Goal: Task Accomplishment & Management: Manage account settings

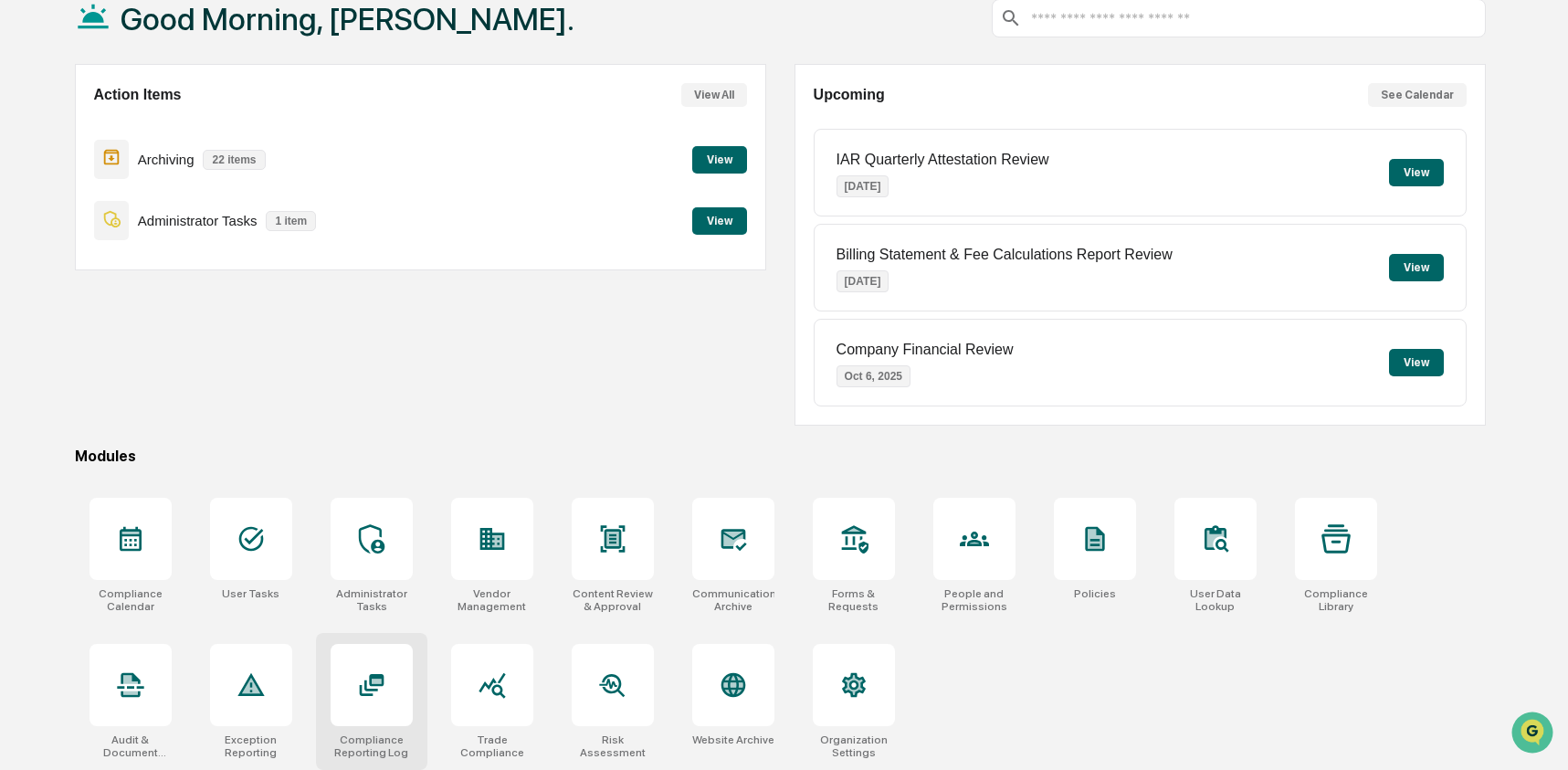
click at [346, 709] on div at bounding box center [371, 685] width 83 height 83
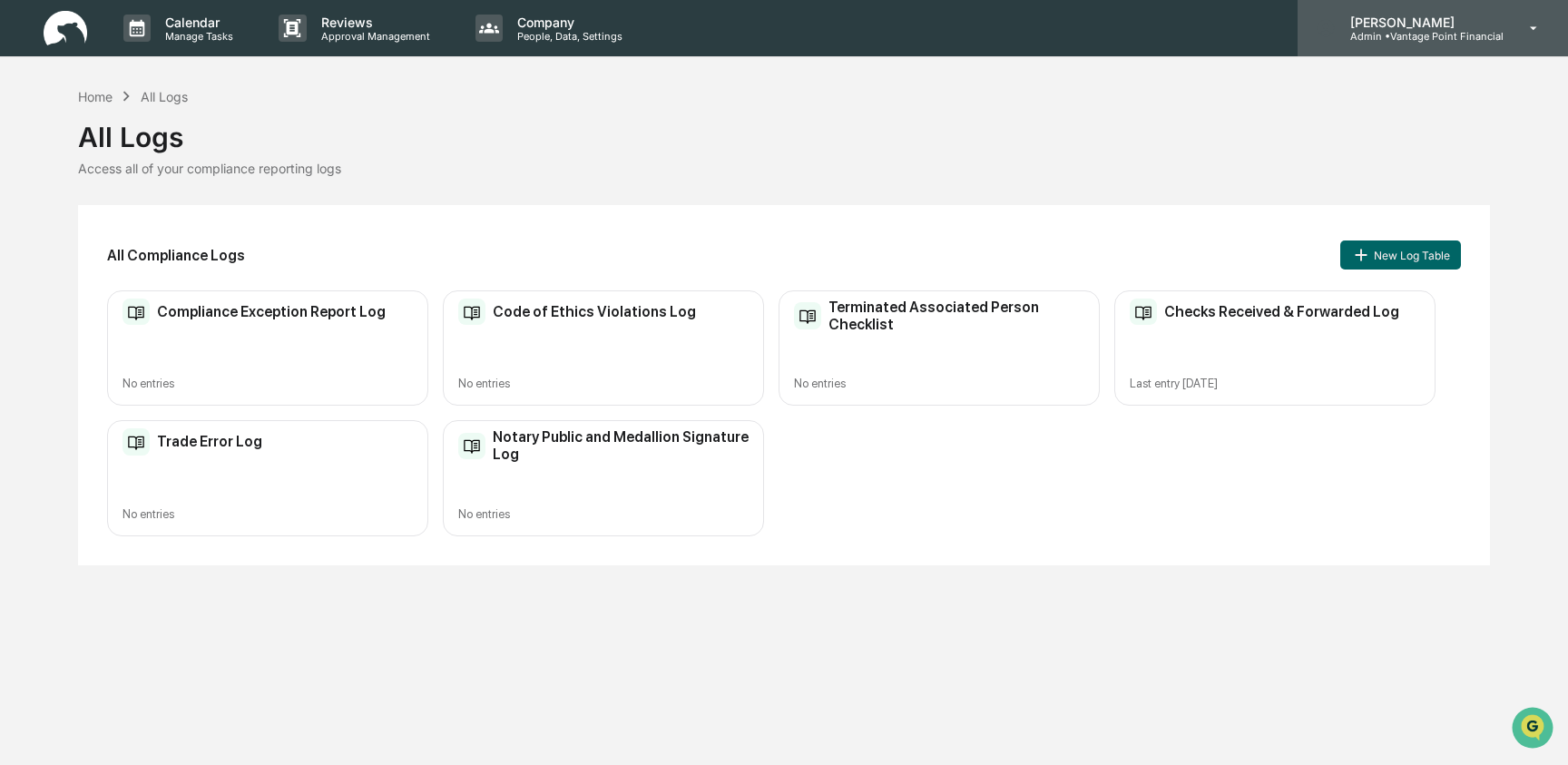
click at [1484, 37] on p "Admin • Vantage Point Financial" at bounding box center [1420, 36] width 168 height 12
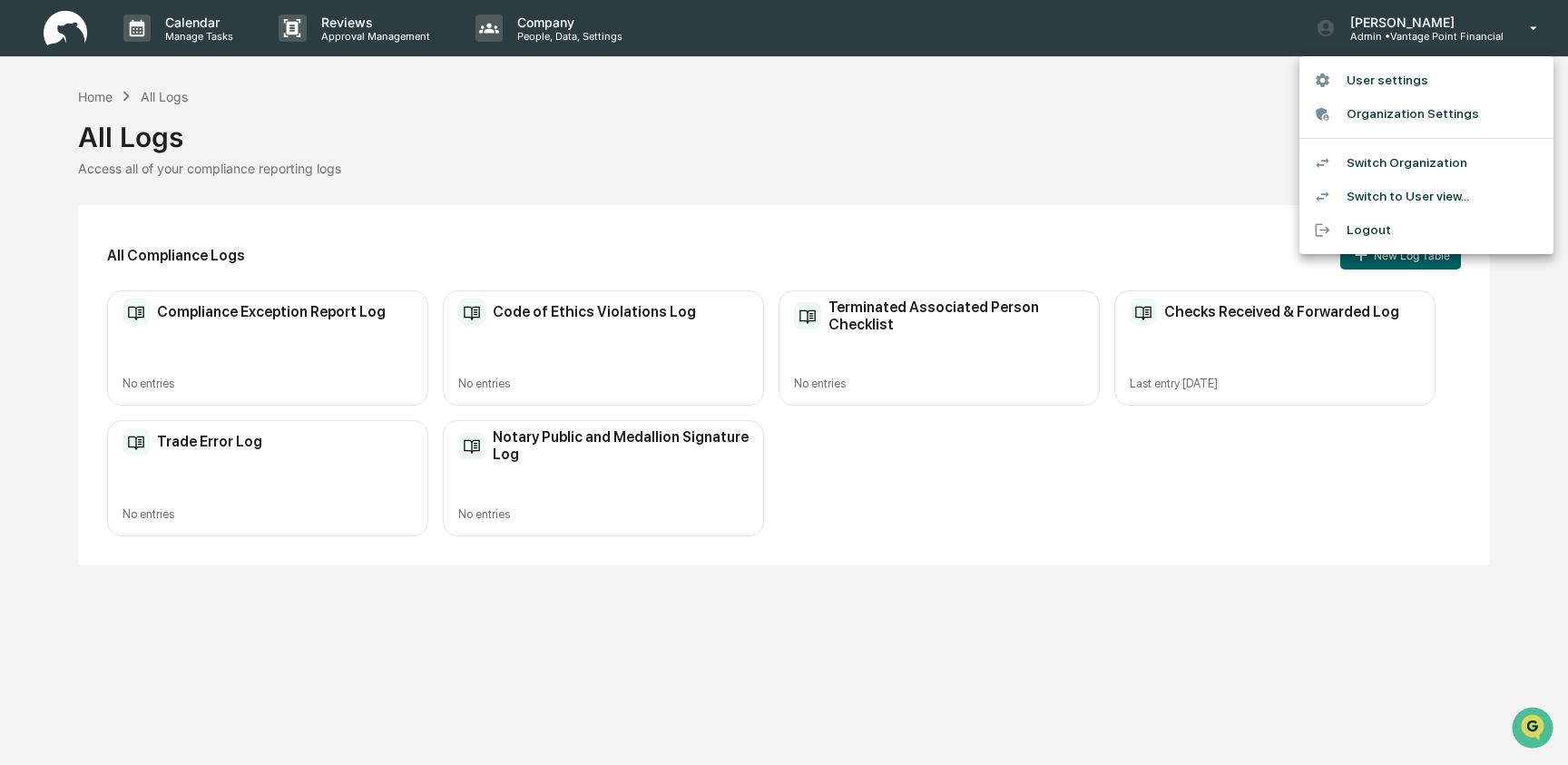
click at [1448, 149] on li "Switch Organization" at bounding box center [1426, 163] width 254 height 34
